Goal: Transaction & Acquisition: Purchase product/service

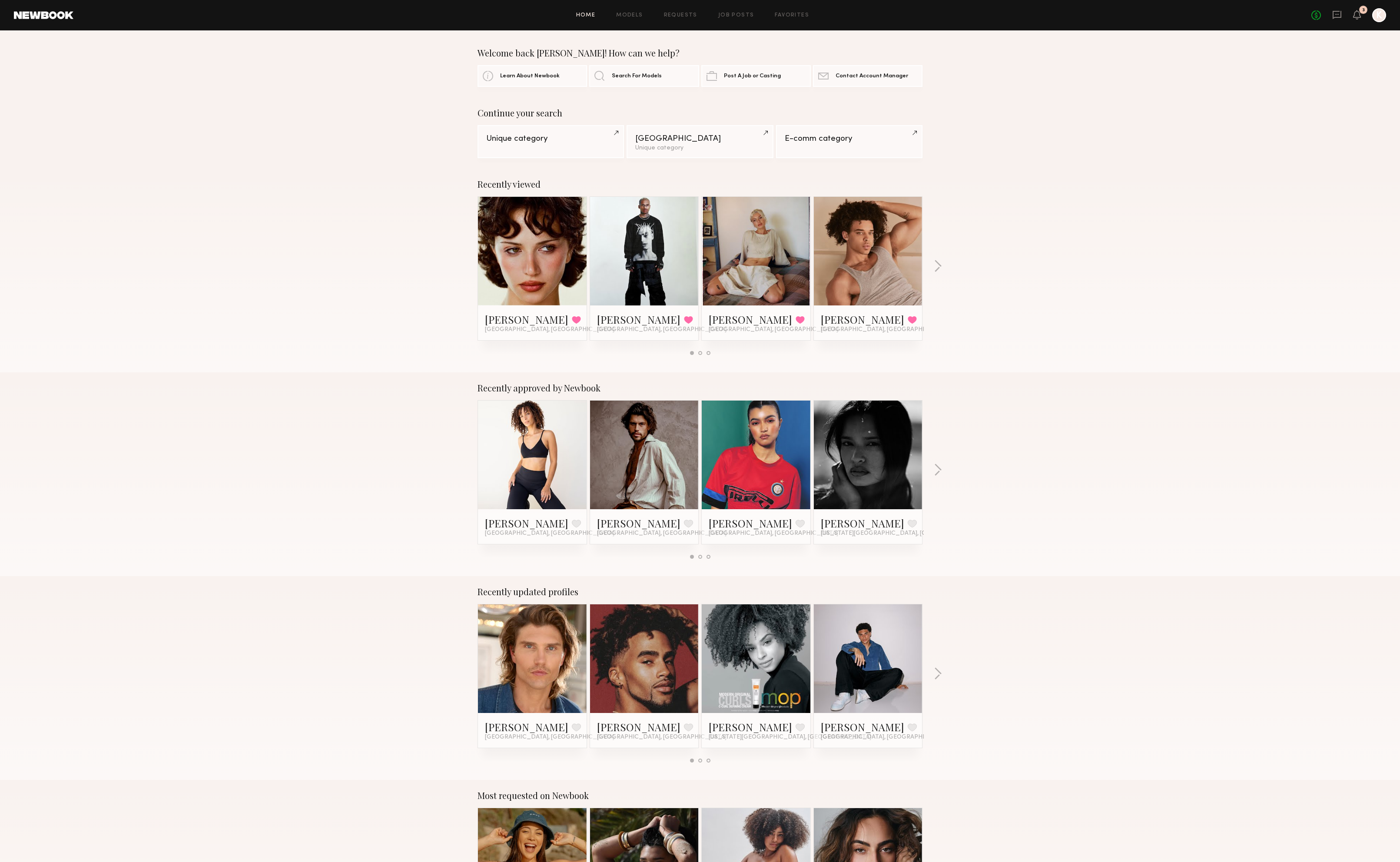
click at [1382, 18] on div at bounding box center [1379, 15] width 14 height 14
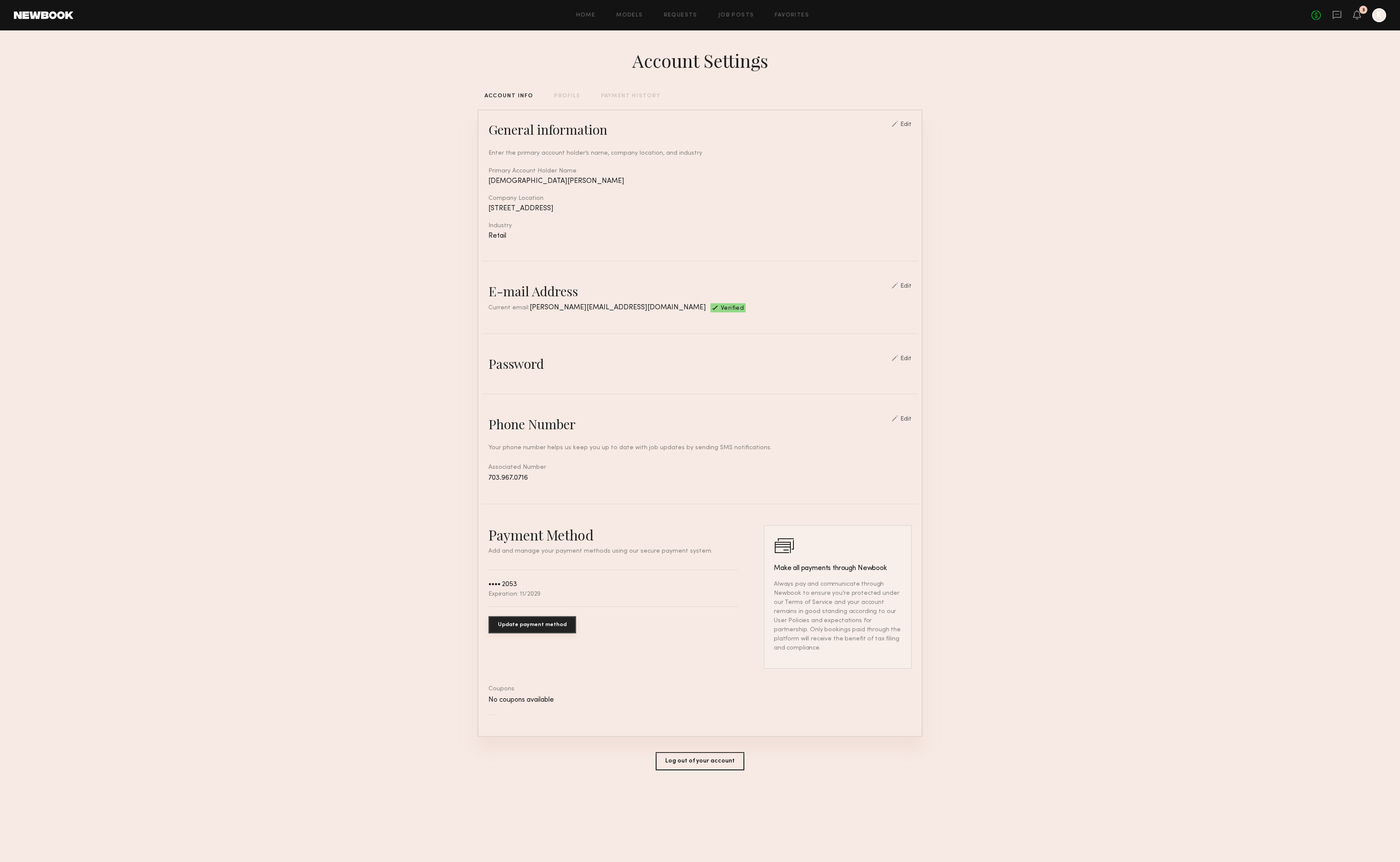
click at [35, 17] on link at bounding box center [43, 15] width 59 height 8
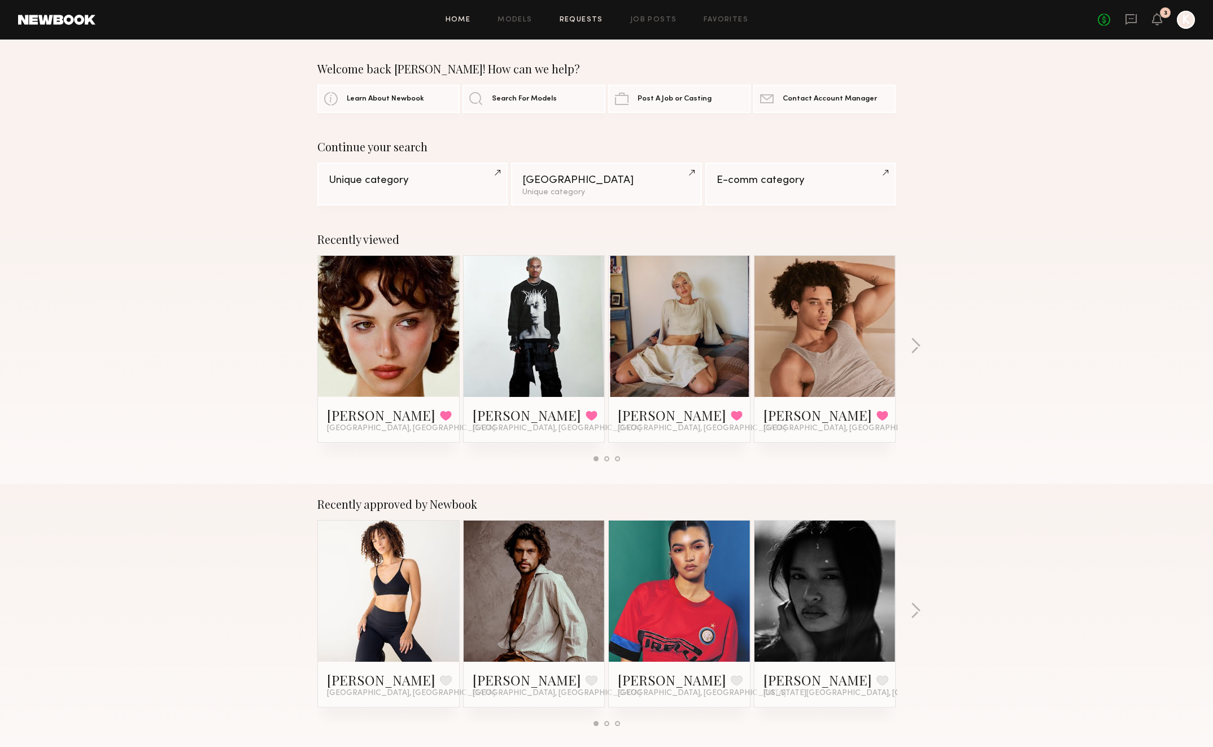
click at [586, 20] on link "Requests" at bounding box center [581, 19] width 43 height 7
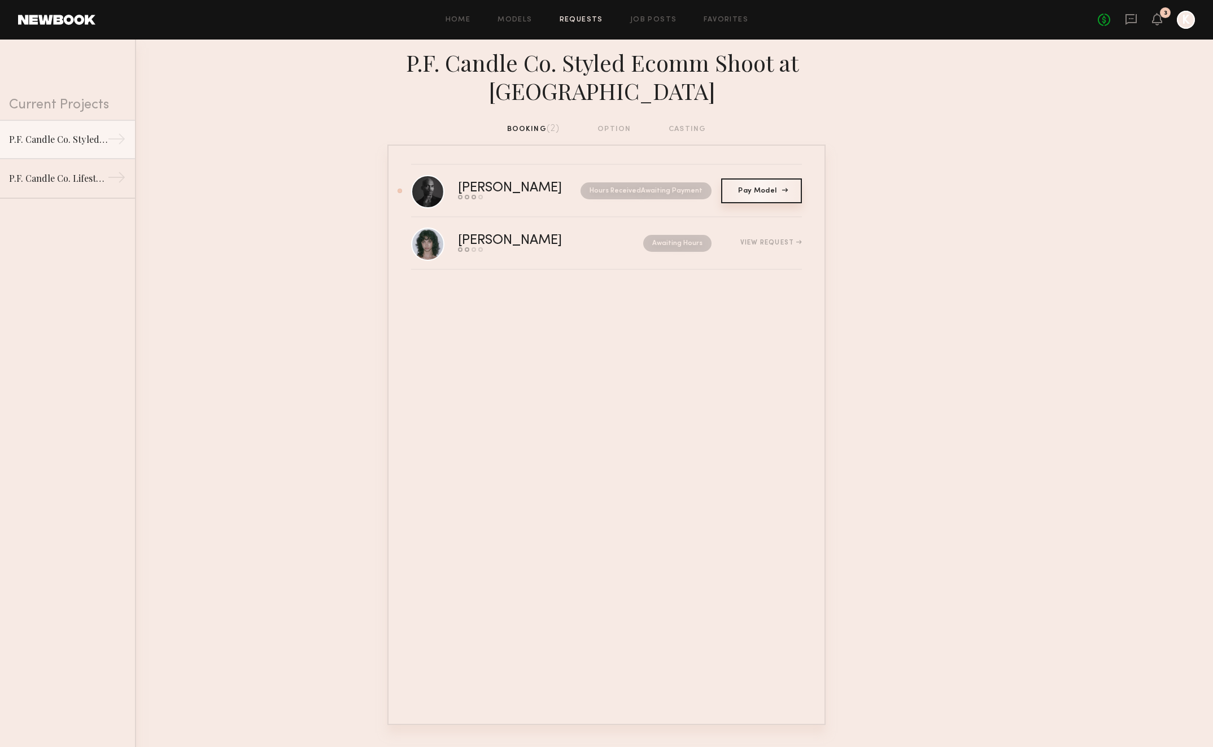
click at [782, 192] on span "Pay Model" at bounding box center [761, 190] width 46 height 7
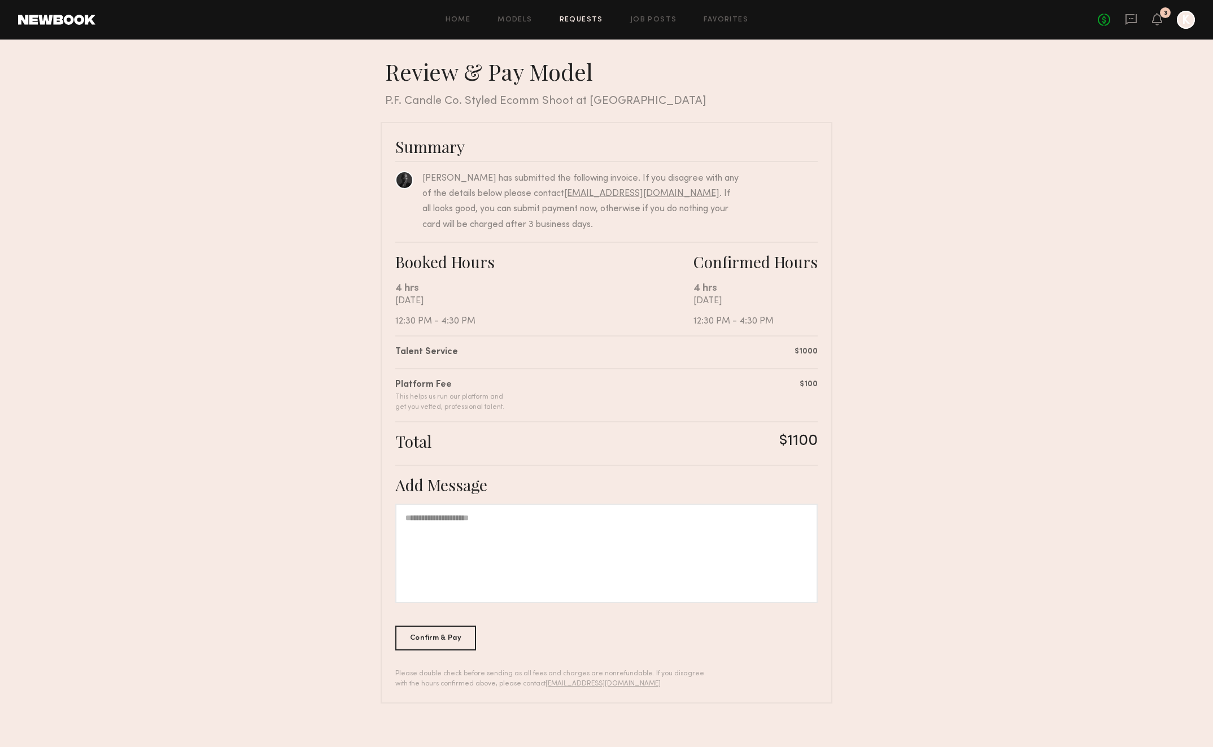
click at [697, 575] on div at bounding box center [606, 553] width 422 height 99
click at [444, 644] on div "Confirm & Pay" at bounding box center [435, 637] width 81 height 25
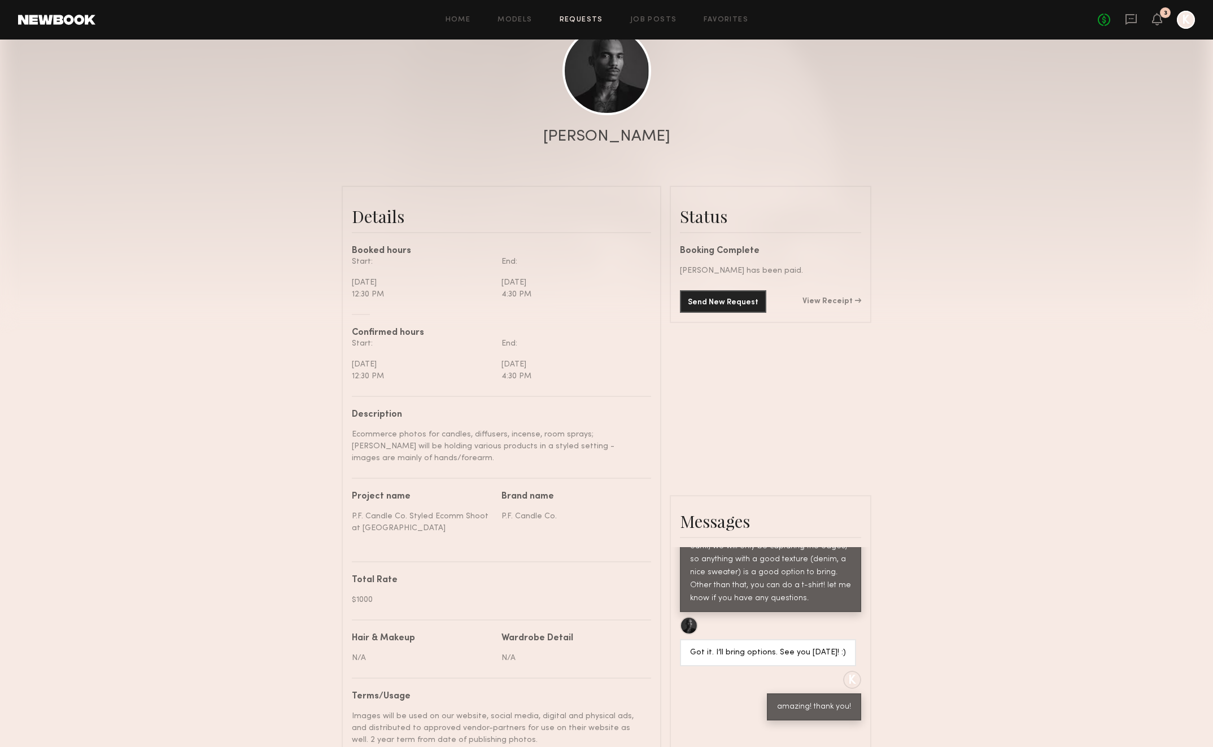
scroll to position [139, 0]
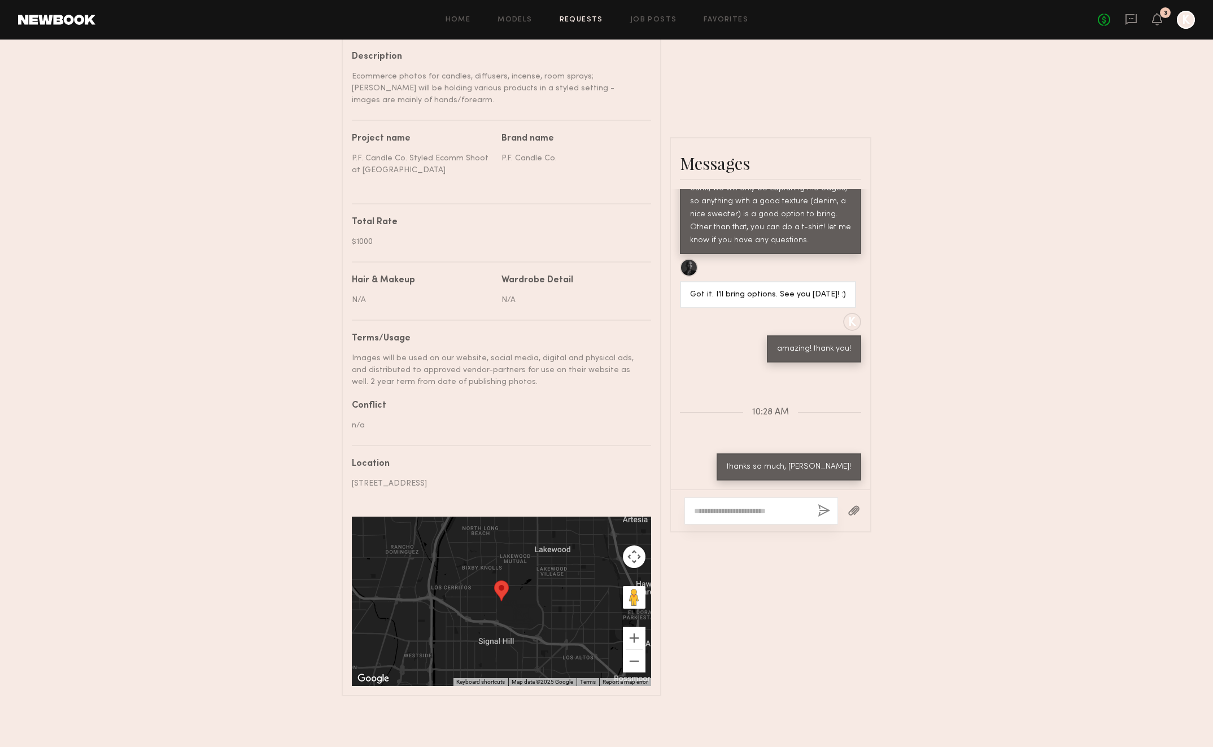
click at [925, 486] on div "Send request Model response Review hours worked Pay model Booking Request [PERS…" at bounding box center [606, 125] width 1213 height 1142
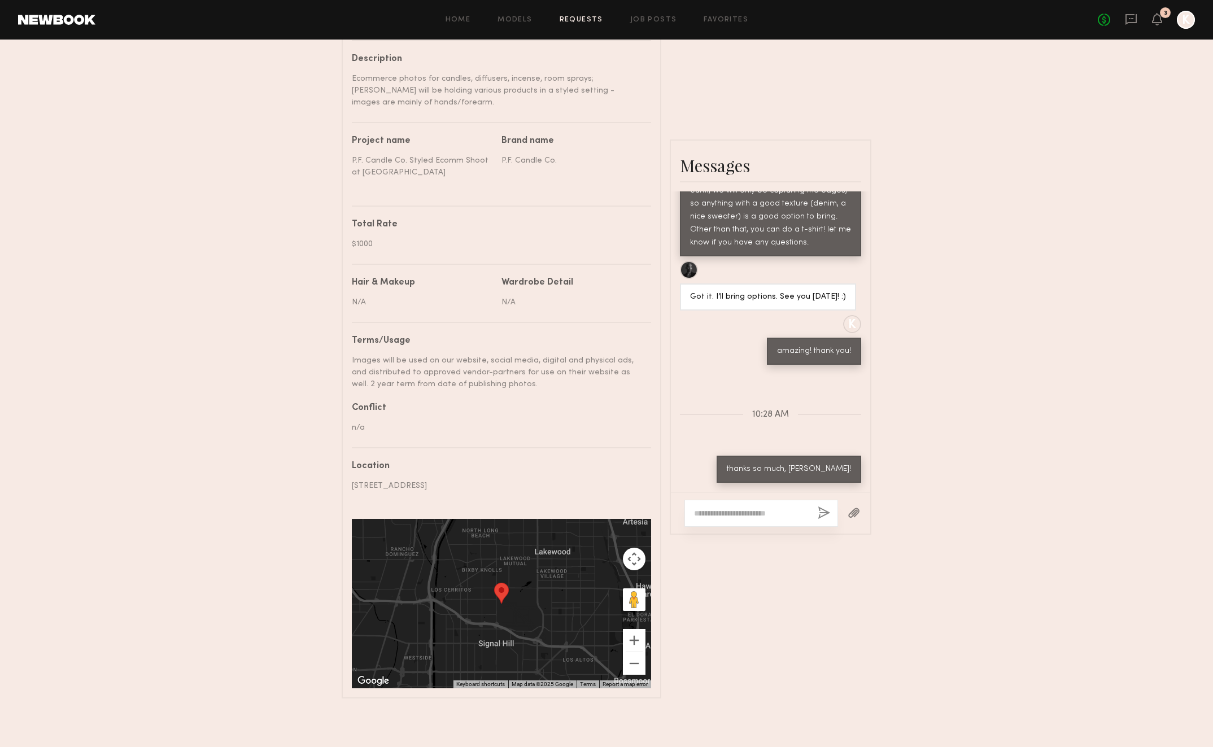
scroll to position [490, 0]
